Goal: Use online tool/utility: Utilize a website feature to perform a specific function

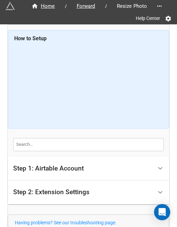
scroll to position [58, 0]
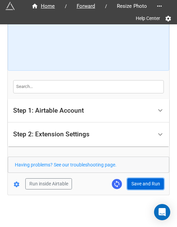
drag, startPoint x: 139, startPoint y: 184, endPoint x: 142, endPoint y: 187, distance: 3.7
click at [139, 184] on button "Save and Run" at bounding box center [146, 184] width 37 height 12
click at [134, 182] on button "Save and Run" at bounding box center [146, 184] width 37 height 12
drag, startPoint x: 134, startPoint y: 182, endPoint x: 145, endPoint y: 185, distance: 10.8
click at [134, 182] on button "Save and Run" at bounding box center [146, 184] width 37 height 12
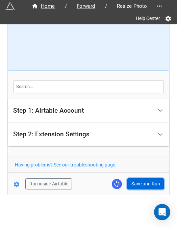
drag, startPoint x: 145, startPoint y: 179, endPoint x: 156, endPoint y: 175, distance: 12.1
click at [145, 179] on button "Save and Run" at bounding box center [146, 184] width 37 height 12
click at [136, 180] on button "Save and Run" at bounding box center [146, 184] width 37 height 12
click at [153, 182] on button "Save and Run" at bounding box center [146, 184] width 37 height 12
click at [146, 184] on button "Save and Run" at bounding box center [146, 184] width 37 height 12
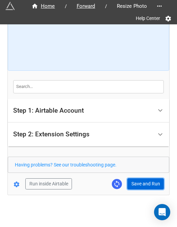
click at [137, 184] on button "Save and Run" at bounding box center [146, 184] width 37 height 12
click at [144, 180] on button "Save and Run" at bounding box center [146, 184] width 37 height 12
click at [142, 179] on button "Save and Run" at bounding box center [146, 184] width 37 height 12
click at [141, 180] on button "Save and Run" at bounding box center [146, 184] width 37 height 12
drag, startPoint x: 139, startPoint y: 185, endPoint x: 161, endPoint y: 168, distance: 27.6
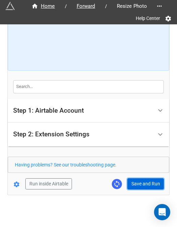
click at [139, 184] on button "Save and Run" at bounding box center [146, 184] width 37 height 12
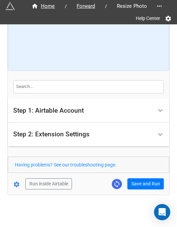
click at [141, 190] on div "Home / Forward / Resize Photo Help Center How to Setup Step 1: Airtable Account…" at bounding box center [89, 81] width 162 height 228
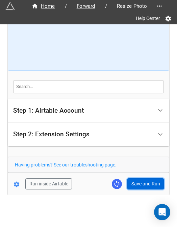
click at [147, 182] on button "Save and Run" at bounding box center [146, 184] width 37 height 12
click at [134, 184] on button "Save and Run" at bounding box center [146, 184] width 37 height 12
click at [145, 175] on form "How to Setup Step 1: Airtable Account Airtable User API Key Manna-Sinsub Airtab…" at bounding box center [89, 80] width 162 height 217
click at [145, 179] on button "Save and Run" at bounding box center [146, 184] width 37 height 12
click at [140, 179] on button "Save and Run" at bounding box center [146, 184] width 37 height 12
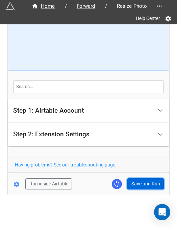
drag, startPoint x: 140, startPoint y: 186, endPoint x: 166, endPoint y: 171, distance: 30.2
click at [140, 186] on button "Save and Run" at bounding box center [146, 184] width 37 height 12
drag, startPoint x: 136, startPoint y: 186, endPoint x: 166, endPoint y: 190, distance: 30.5
click at [136, 186] on button "Save and Run" at bounding box center [146, 184] width 37 height 12
click at [151, 185] on button "Save and Run" at bounding box center [146, 184] width 37 height 12
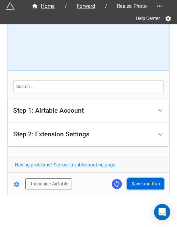
click at [145, 179] on button "Save and Run" at bounding box center [146, 184] width 37 height 12
click at [132, 182] on button "Save and Run" at bounding box center [146, 184] width 37 height 12
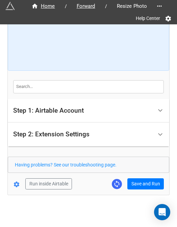
click at [126, 184] on div "Run inside Airtable Save and Run" at bounding box center [86, 184] width 156 height 12
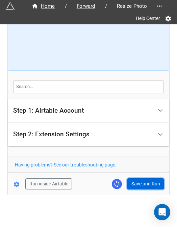
click at [133, 181] on button "Save and Run" at bounding box center [146, 184] width 37 height 12
click at [145, 188] on button "Save and Run" at bounding box center [146, 184] width 37 height 12
drag, startPoint x: 139, startPoint y: 180, endPoint x: 142, endPoint y: 183, distance: 4.3
click at [139, 180] on button "Save and Run" at bounding box center [146, 184] width 37 height 12
click at [147, 183] on button "Save and Run" at bounding box center [146, 184] width 37 height 12
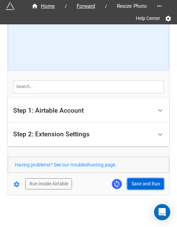
click at [132, 180] on button "Save and Run" at bounding box center [146, 184] width 37 height 12
click at [131, 183] on button "Save and Run" at bounding box center [146, 184] width 37 height 12
click at [134, 185] on button "Save and Run" at bounding box center [146, 184] width 37 height 12
click at [130, 179] on button "Save and Run" at bounding box center [146, 184] width 37 height 12
click at [140, 182] on button "Save and Run" at bounding box center [146, 184] width 37 height 12
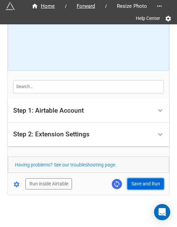
click at [151, 178] on button "Save and Run" at bounding box center [146, 184] width 37 height 12
click at [145, 180] on button "Save and Run" at bounding box center [146, 184] width 37 height 12
click at [140, 183] on button "Save and Run" at bounding box center [146, 184] width 37 height 12
click at [141, 184] on button "Save and Run" at bounding box center [146, 184] width 37 height 12
click at [136, 181] on button "Save and Run" at bounding box center [146, 184] width 37 height 12
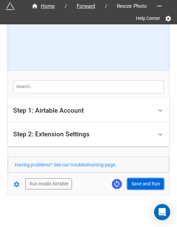
drag, startPoint x: 143, startPoint y: 185, endPoint x: 159, endPoint y: 187, distance: 16.7
click at [143, 185] on button "Save and Run" at bounding box center [146, 184] width 37 height 12
click at [143, 180] on button "Save and Run" at bounding box center [146, 184] width 37 height 12
drag, startPoint x: 145, startPoint y: 181, endPoint x: 166, endPoint y: 173, distance: 22.6
click at [145, 181] on button "Save and Run" at bounding box center [146, 184] width 37 height 12
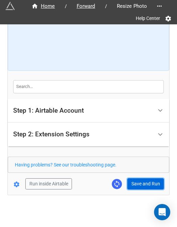
click at [140, 181] on button "Save and Run" at bounding box center [146, 184] width 37 height 12
drag, startPoint x: 136, startPoint y: 184, endPoint x: 140, endPoint y: 184, distance: 3.7
click at [136, 184] on button "Save and Run" at bounding box center [146, 184] width 37 height 12
drag, startPoint x: 140, startPoint y: 182, endPoint x: 166, endPoint y: 165, distance: 30.8
click at [140, 182] on button "Save and Run" at bounding box center [146, 184] width 37 height 12
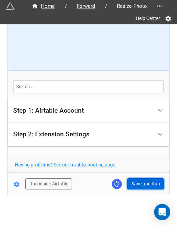
click at [132, 182] on button "Save and Run" at bounding box center [146, 184] width 37 height 12
drag, startPoint x: 129, startPoint y: 180, endPoint x: 164, endPoint y: 186, distance: 35.4
click at [129, 180] on button "Save and Run" at bounding box center [146, 184] width 37 height 12
click at [143, 182] on button "Save and Run" at bounding box center [146, 184] width 37 height 12
drag, startPoint x: 142, startPoint y: 178, endPoint x: 170, endPoint y: 168, distance: 30.2
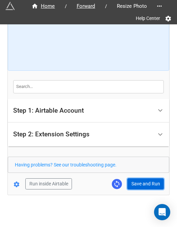
click at [142, 178] on button "Save and Run" at bounding box center [146, 184] width 37 height 12
click at [137, 179] on button "Save and Run" at bounding box center [146, 184] width 37 height 12
click at [143, 183] on button "Save and Run" at bounding box center [146, 184] width 37 height 12
click at [143, 180] on button "Save and Run" at bounding box center [146, 184] width 37 height 12
click at [135, 179] on button "Save and Run" at bounding box center [146, 184] width 37 height 12
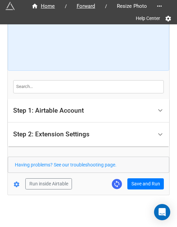
click at [137, 175] on form "How to Setup Step 1: Airtable Account Airtable User API Key Manna-Sinsub Airtab…" at bounding box center [89, 80] width 162 height 217
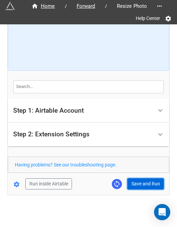
click at [139, 185] on button "Save and Run" at bounding box center [146, 184] width 37 height 12
click at [138, 183] on button "Save and Run" at bounding box center [146, 184] width 37 height 12
click at [138, 178] on button "Save and Run" at bounding box center [146, 184] width 37 height 12
click at [138, 184] on button "Save and Run" at bounding box center [146, 184] width 37 height 12
drag, startPoint x: 147, startPoint y: 184, endPoint x: 174, endPoint y: 184, distance: 27.4
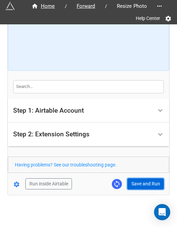
click at [147, 184] on button "Save and Run" at bounding box center [146, 184] width 37 height 12
click at [135, 182] on button "Save and Run" at bounding box center [146, 184] width 37 height 12
click at [135, 183] on button "Save and Run" at bounding box center [146, 184] width 37 height 12
click at [137, 186] on button "Save and Run" at bounding box center [146, 184] width 37 height 12
click at [138, 183] on button "Save and Run" at bounding box center [146, 184] width 37 height 12
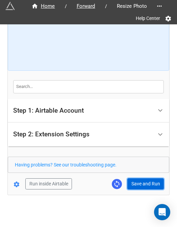
click at [141, 183] on button "Save and Run" at bounding box center [146, 184] width 37 height 12
click at [143, 184] on button "Save and Run" at bounding box center [146, 184] width 37 height 12
